Goal: Task Accomplishment & Management: Manage account settings

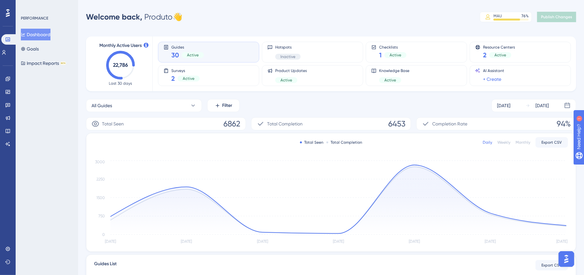
click at [294, 105] on div "All Guides Filter Sep 25 2025 Oct 01 2025" at bounding box center [331, 105] width 491 height 13
click at [9, 78] on icon at bounding box center [7, 78] width 5 height 5
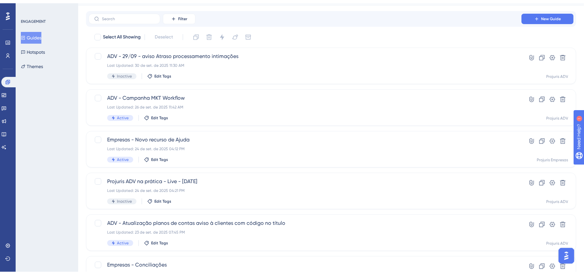
scroll to position [29, 0]
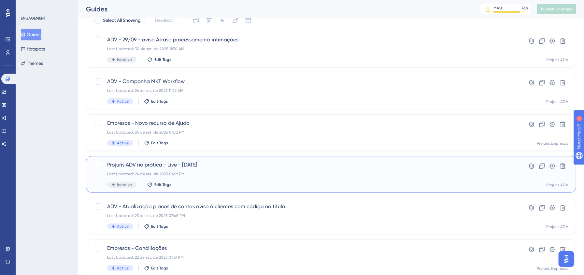
click at [257, 170] on div "Projuris ADV na prática - Live - 24 -09-2025 Last Updated: 24 de set. de 2025 0…" at bounding box center [305, 174] width 396 height 27
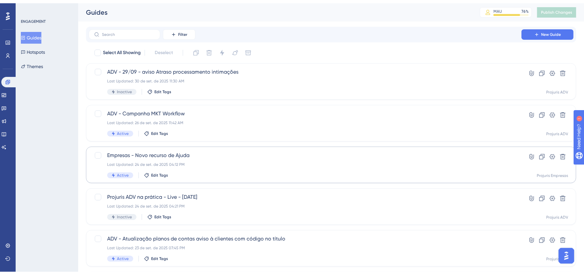
scroll to position [29, 0]
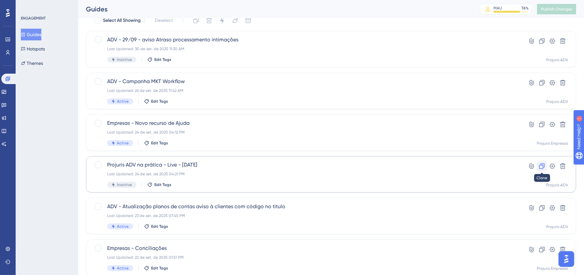
click at [545, 168] on icon at bounding box center [542, 166] width 7 height 7
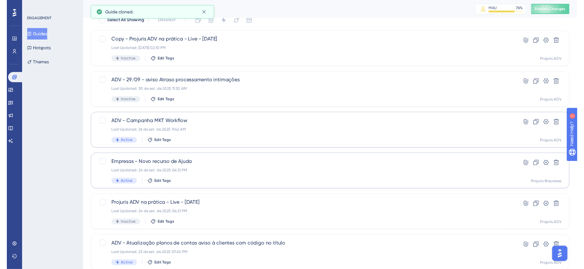
scroll to position [0, 0]
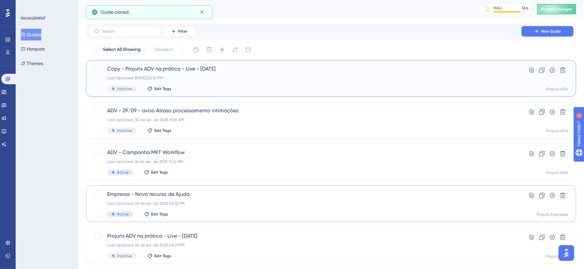
click at [340, 89] on div "Inactive Edit Tags" at bounding box center [305, 89] width 396 height 6
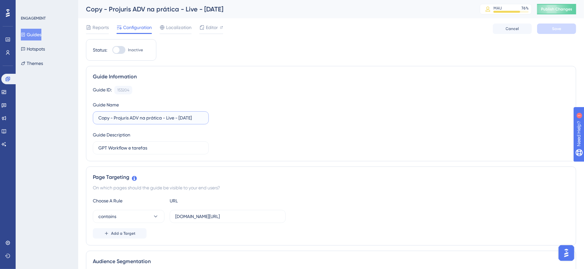
click at [115, 118] on input "Copy - Projuris ADV na prática - Live - 24 -09-2025" at bounding box center [150, 117] width 105 height 7
click at [177, 119] on input "Projuris ADV na prática - Live - 24 -09-2025" at bounding box center [150, 117] width 105 height 7
type input "Projuris ADV na prática - Live - 01-10-2025"
click at [242, 147] on div "Guide ID: 153204 Copy Guide Name Projuris ADV na prática - Live - 01-10-2025 Gu…" at bounding box center [331, 120] width 477 height 68
click at [207, 27] on span "Editor" at bounding box center [212, 27] width 12 height 8
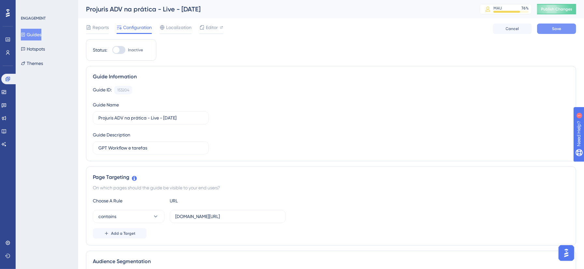
click at [402, 89] on div "Guide ID: 153204 Copy" at bounding box center [331, 90] width 477 height 8
click at [552, 29] on button "Save" at bounding box center [556, 28] width 39 height 10
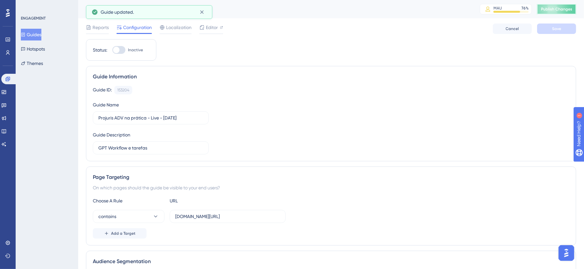
click at [568, 8] on span "Publish Changes" at bounding box center [556, 9] width 31 height 5
drag, startPoint x: 308, startPoint y: 60, endPoint x: 278, endPoint y: 55, distance: 30.7
drag, startPoint x: 178, startPoint y: 145, endPoint x: 45, endPoint y: 148, distance: 133.0
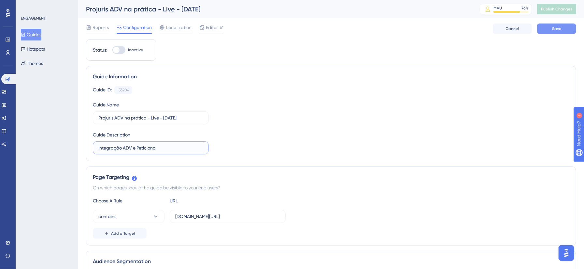
type input "Integração ADV e Peticiona"
click at [548, 30] on button "Save" at bounding box center [556, 28] width 39 height 10
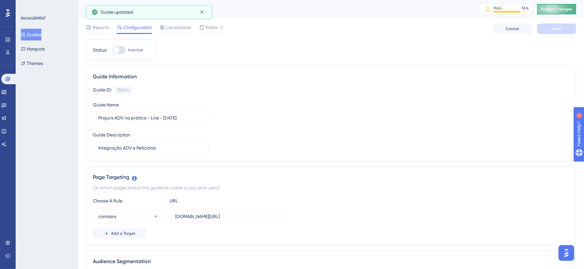
click at [557, 4] on button "Publish Changes" at bounding box center [556, 9] width 39 height 10
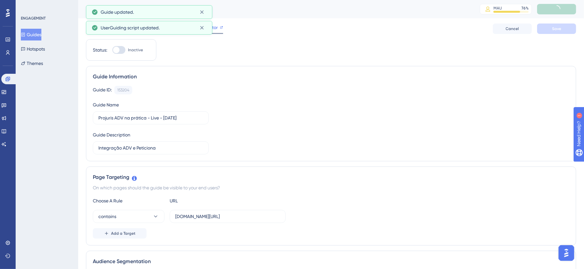
click at [220, 32] on div "Editor" at bounding box center [211, 28] width 24 height 10
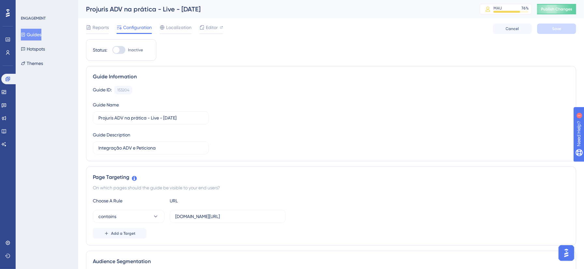
click at [122, 50] on div at bounding box center [118, 50] width 13 height 8
click at [112, 50] on input "Inactive" at bounding box center [112, 50] width 0 height 0
checkbox input "true"
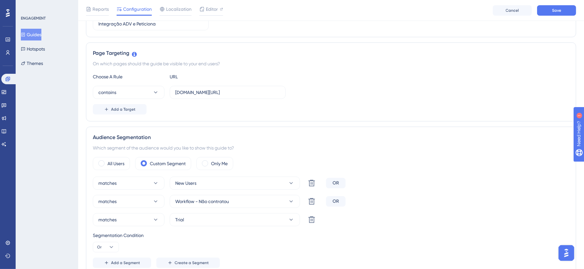
scroll to position [145, 0]
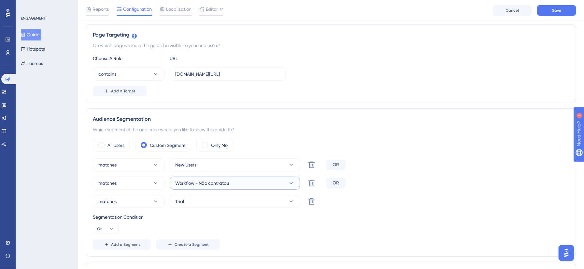
click at [292, 186] on icon at bounding box center [291, 183] width 7 height 7
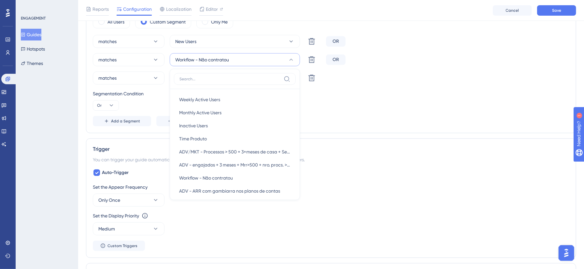
click at [358, 104] on div "Segmentation Condition Or" at bounding box center [331, 100] width 477 height 21
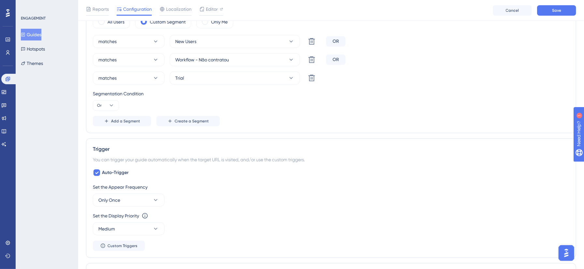
scroll to position [239, 0]
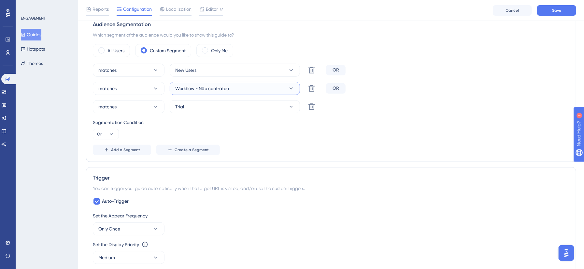
click at [288, 90] on icon at bounding box center [291, 88] width 7 height 7
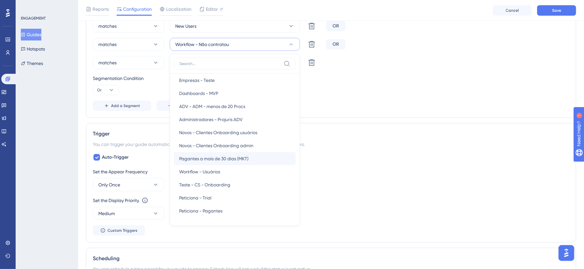
scroll to position [174, 0]
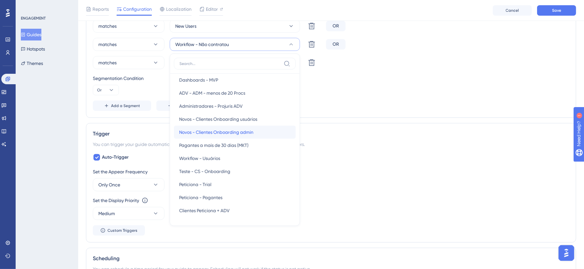
click at [257, 134] on div "Novos - Clientes Onboarding admin Novos - Clientes Onboarding admin" at bounding box center [234, 131] width 111 height 13
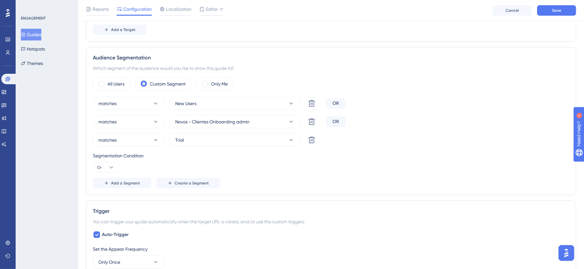
scroll to position [196, 0]
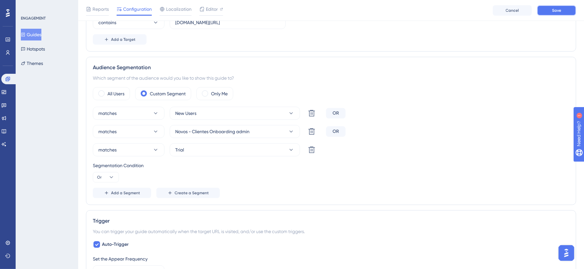
click at [564, 12] on button "Save" at bounding box center [556, 10] width 39 height 10
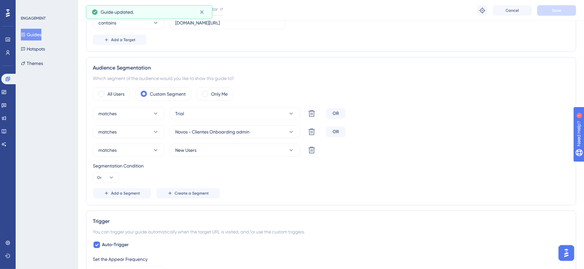
scroll to position [0, 0]
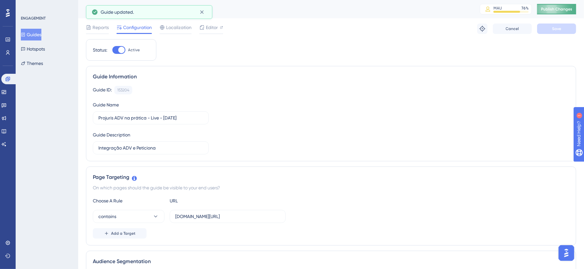
click at [560, 5] on button "Publish Changes" at bounding box center [556, 9] width 39 height 10
click at [249, 126] on div "Guide ID: 153204 Copy Guide Name Projuris ADV na prática - Live - 01-10-2025 Gu…" at bounding box center [331, 120] width 477 height 68
click at [209, 88] on div "Guide ID: 153204 Copy" at bounding box center [331, 90] width 477 height 8
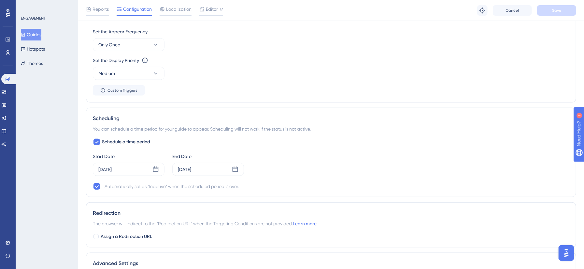
scroll to position [434, 0]
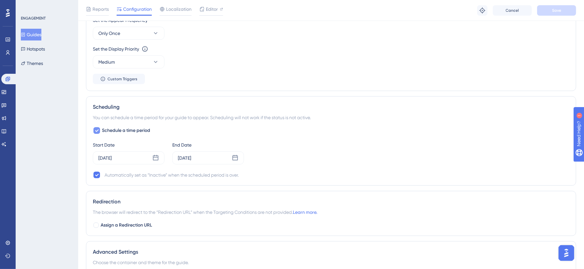
click at [102, 133] on label "Schedule a time period" at bounding box center [121, 130] width 57 height 8
checkbox input "false"
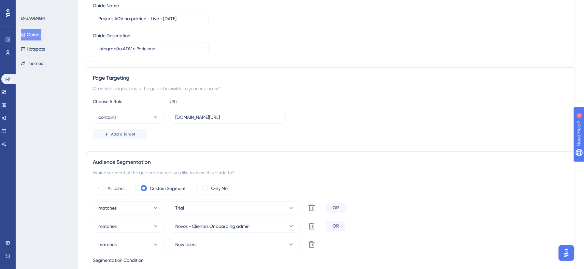
scroll to position [0, 0]
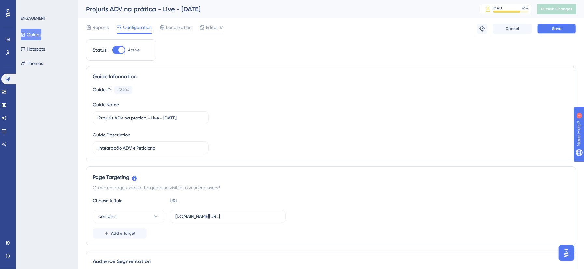
click at [571, 30] on button "Save" at bounding box center [556, 28] width 39 height 10
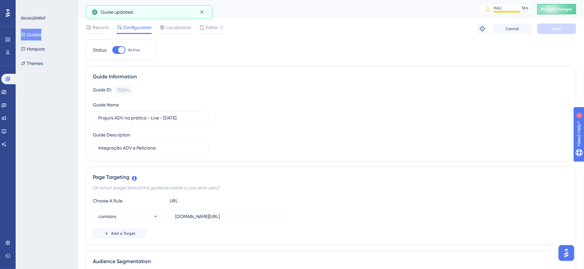
click at [565, 7] on span "Publish Changes" at bounding box center [556, 9] width 31 height 5
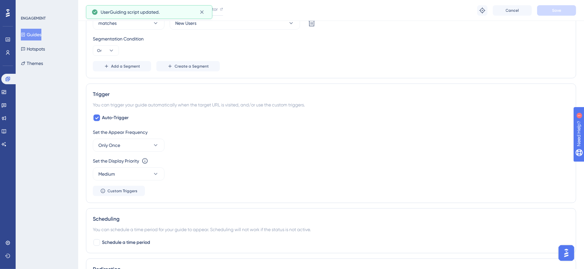
scroll to position [308, 0]
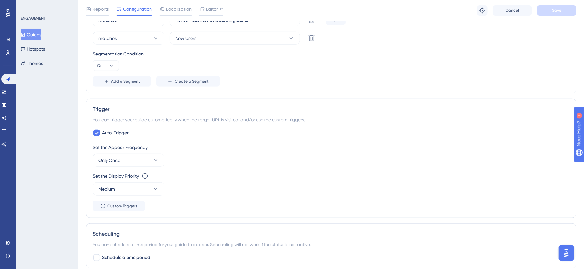
click at [349, 173] on div "Set the Display Priority This option will set the display priority between auto…" at bounding box center [331, 176] width 477 height 8
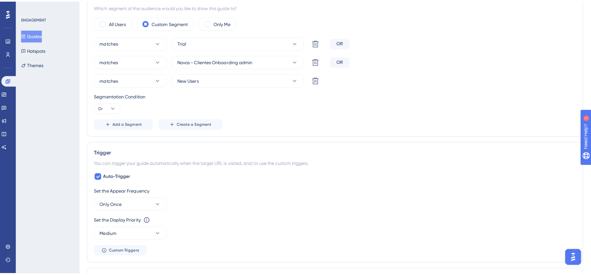
scroll to position [0, 0]
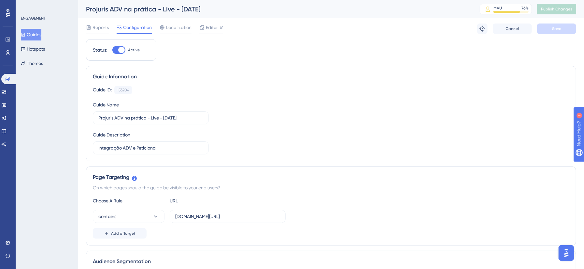
click at [117, 51] on div at bounding box center [118, 50] width 13 height 8
click at [112, 50] on input "Active" at bounding box center [112, 50] width 0 height 0
checkbox input "false"
click at [552, 28] on span "Save" at bounding box center [556, 28] width 9 height 5
click at [559, 9] on span "Publish Changes" at bounding box center [556, 9] width 31 height 5
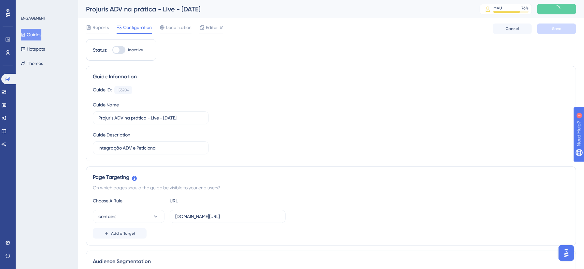
click at [317, 130] on div "Guide ID: 153204 Copy Guide Name Projuris ADV na prática - Live - 01-10-2025 Gu…" at bounding box center [331, 120] width 477 height 68
click at [216, 24] on span "Editor" at bounding box center [212, 27] width 12 height 8
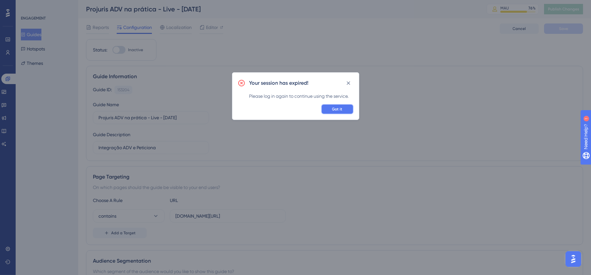
click at [336, 104] on button "Got it" at bounding box center [337, 109] width 33 height 10
